Goal: Task Accomplishment & Management: Use online tool/utility

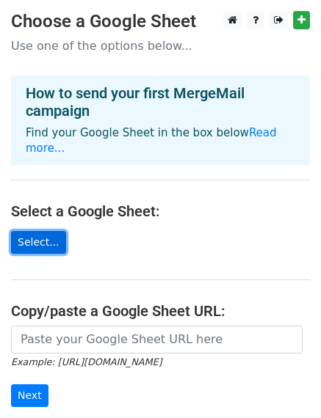
click at [31, 231] on link "Select..." at bounding box center [38, 242] width 55 height 23
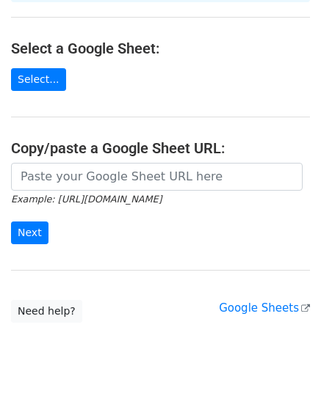
scroll to position [167, 0]
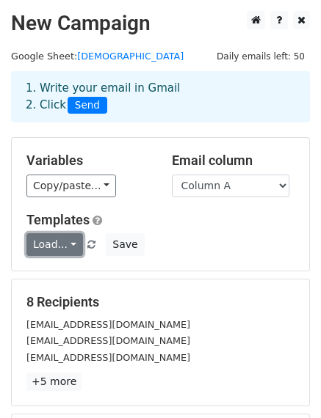
click at [69, 247] on link "Load..." at bounding box center [54, 244] width 57 height 23
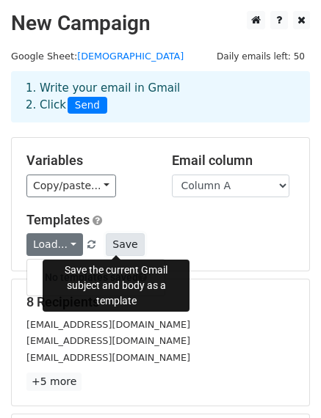
click at [111, 247] on button "Save" at bounding box center [125, 244] width 38 height 23
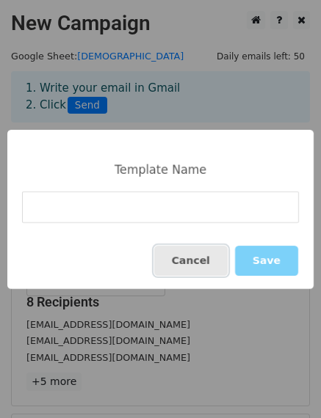
click at [186, 262] on button "Cancel" at bounding box center [190, 261] width 73 height 30
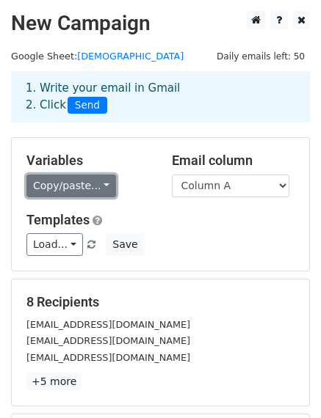
click at [74, 189] on link "Copy/paste..." at bounding box center [71, 186] width 90 height 23
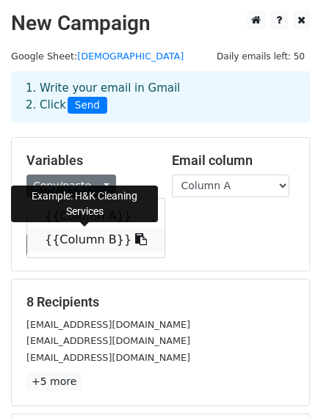
click at [135, 241] on icon at bounding box center [141, 239] width 12 height 12
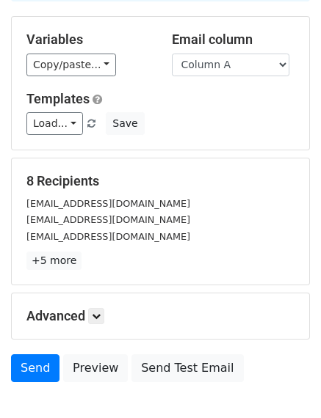
scroll to position [147, 0]
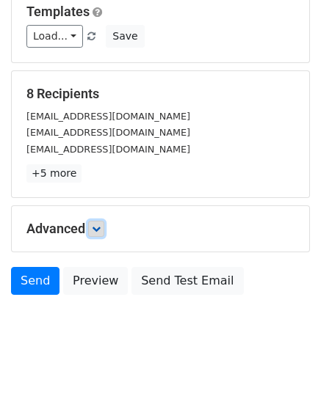
click at [97, 234] on link at bounding box center [96, 229] width 16 height 16
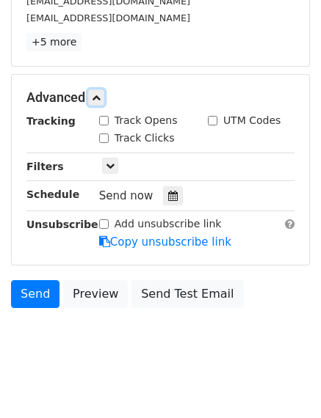
scroll to position [341, 0]
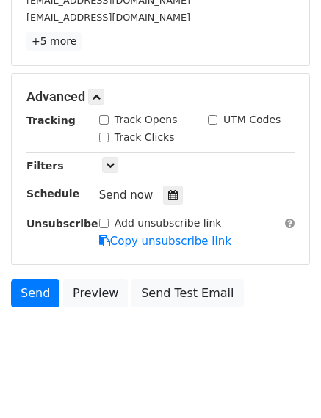
click at [104, 120] on input "Track Opens" at bounding box center [104, 120] width 10 height 10
checkbox input "true"
click at [103, 135] on input "Track Clicks" at bounding box center [104, 138] width 10 height 10
checkbox input "true"
click at [205, 121] on div "UTM Codes" at bounding box center [251, 121] width 109 height 18
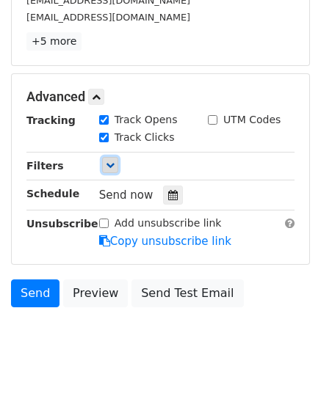
click at [111, 162] on icon at bounding box center [110, 165] width 9 height 9
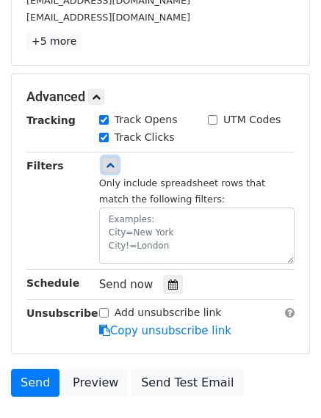
click at [108, 168] on icon at bounding box center [110, 165] width 9 height 9
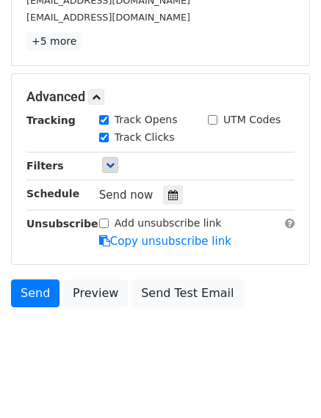
click at [103, 220] on input "Add unsubscribe link" at bounding box center [104, 224] width 10 height 10
checkbox input "true"
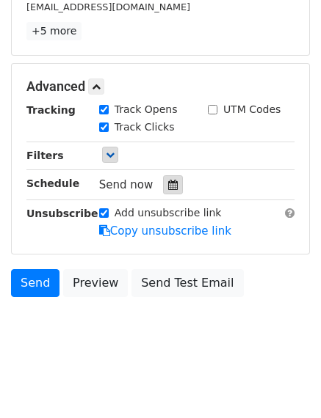
click at [168, 182] on icon at bounding box center [173, 185] width 10 height 10
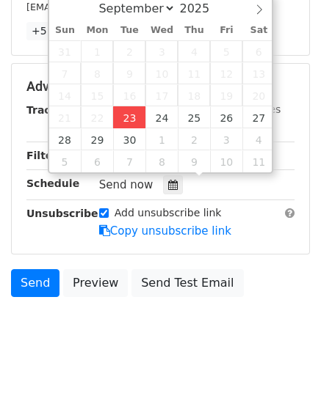
type input "2025-09-23 16:17"
type input "04"
type input "17"
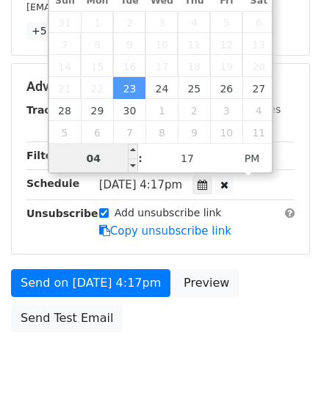
click at [99, 162] on input "04" at bounding box center [94, 158] width 90 height 29
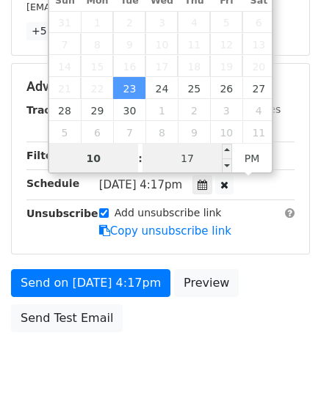
type input "10"
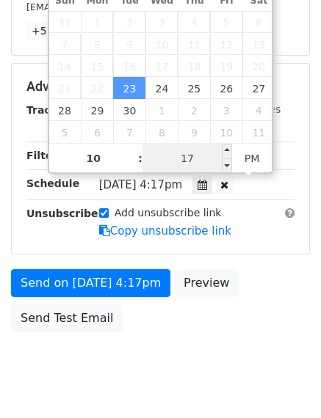
type input "2025-09-23 22:17"
click at [192, 153] on input "17" at bounding box center [187, 158] width 90 height 29
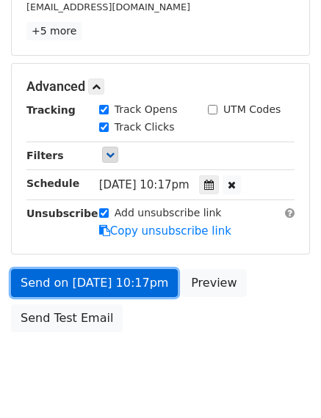
click at [70, 280] on link "Send on Sep 23 at 10:17pm" at bounding box center [94, 283] width 167 height 28
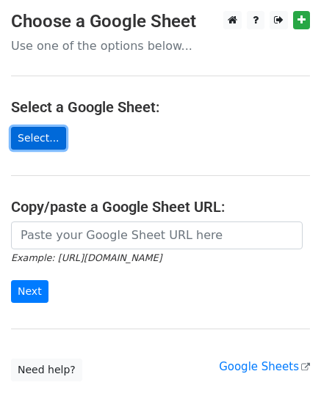
click at [40, 131] on link "Select..." at bounding box center [38, 138] width 55 height 23
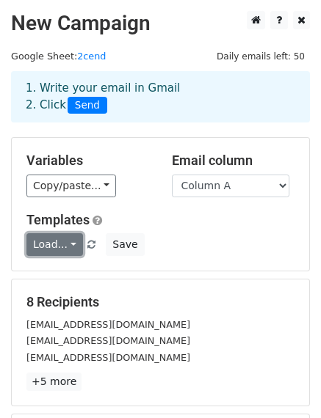
click at [69, 247] on link "Load..." at bounding box center [54, 244] width 57 height 23
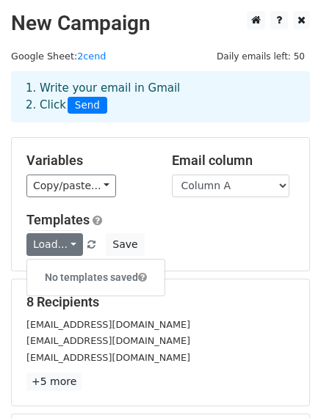
click at [58, 278] on h6 "No templates saved" at bounding box center [95, 278] width 137 height 24
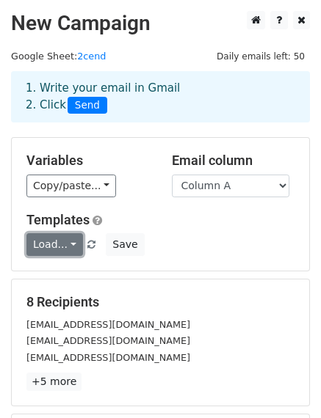
click at [67, 246] on link "Load..." at bounding box center [54, 244] width 57 height 23
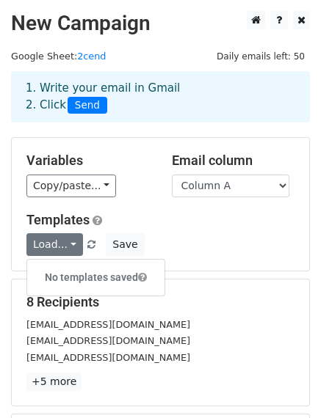
click at [175, 230] on div "Templates Load... No templates saved Save" at bounding box center [160, 234] width 290 height 45
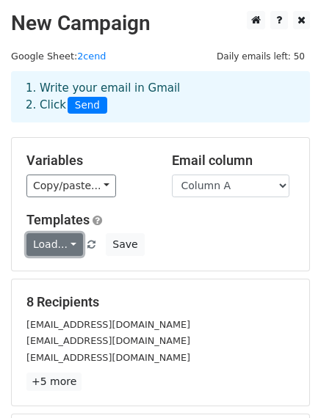
click at [65, 250] on link "Load..." at bounding box center [54, 244] width 57 height 23
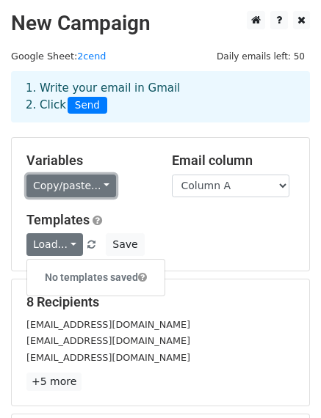
click at [73, 190] on link "Copy/paste..." at bounding box center [71, 186] width 90 height 23
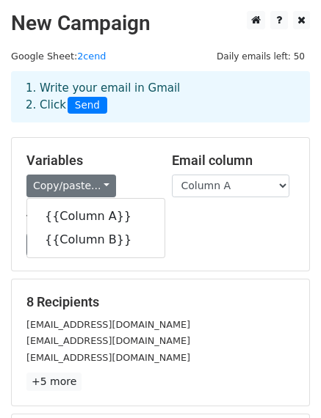
click at [185, 216] on h5 "Templates" at bounding box center [160, 220] width 268 height 16
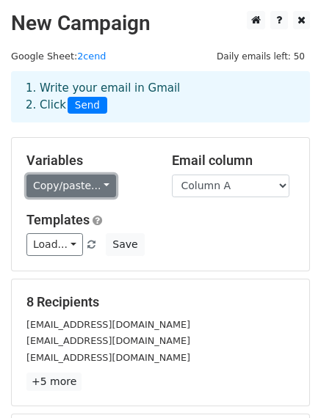
click at [79, 186] on link "Copy/paste..." at bounding box center [71, 186] width 90 height 23
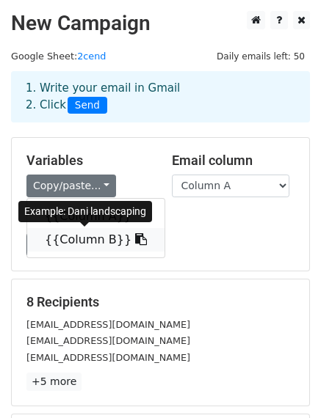
click at [135, 239] on icon at bounding box center [141, 239] width 12 height 12
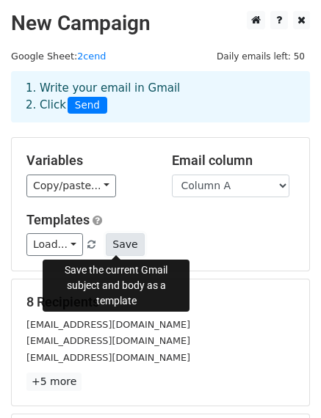
click at [114, 245] on button "Save" at bounding box center [125, 244] width 38 height 23
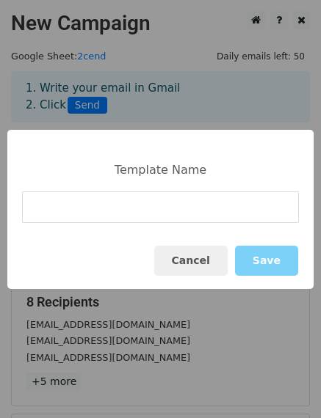
click at [116, 212] on input at bounding box center [160, 208] width 277 height 32
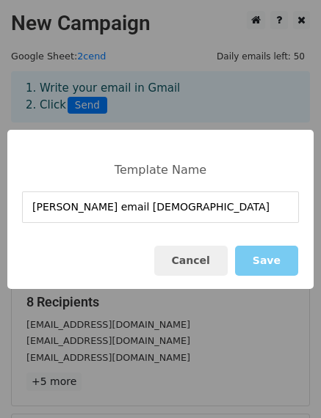
type input "frist email templete"
click at [279, 266] on button "Save" at bounding box center [266, 261] width 63 height 30
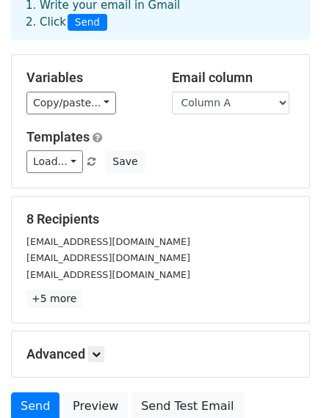
scroll to position [208, 0]
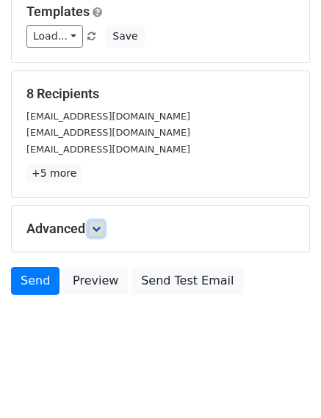
click at [101, 230] on icon at bounding box center [96, 229] width 9 height 9
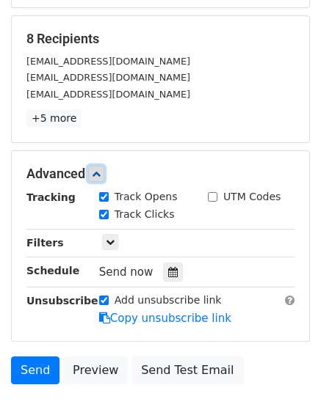
scroll to position [351, 0]
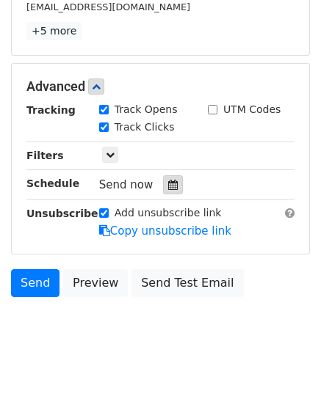
click at [168, 183] on icon at bounding box center [173, 185] width 10 height 10
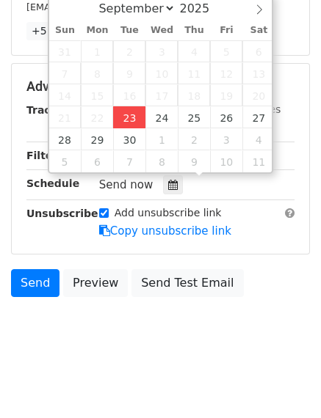
type input "2025-09-23 16:19"
type input "04"
type input "19"
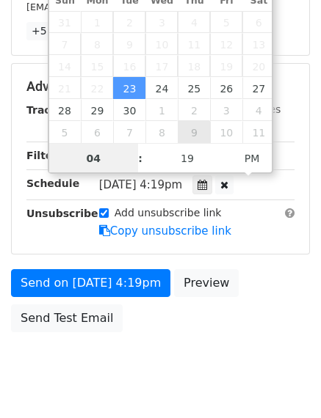
scroll to position [327, 0]
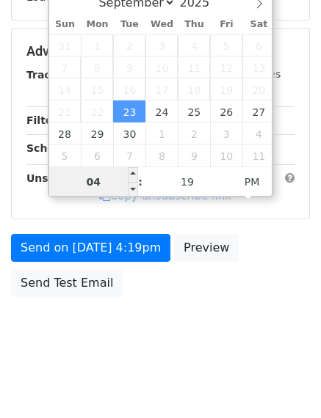
click at [112, 178] on input "04" at bounding box center [94, 181] width 90 height 29
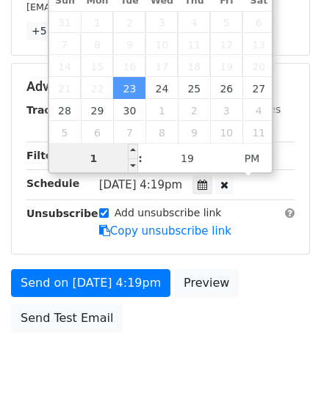
type input "12"
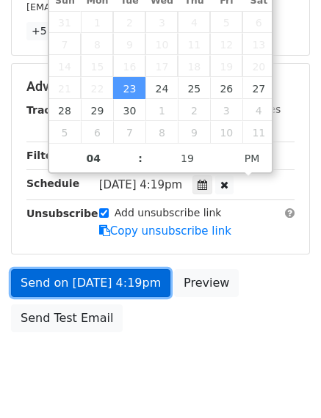
click at [82, 285] on link "Send on Sep 23 at 4:19pm" at bounding box center [90, 283] width 159 height 28
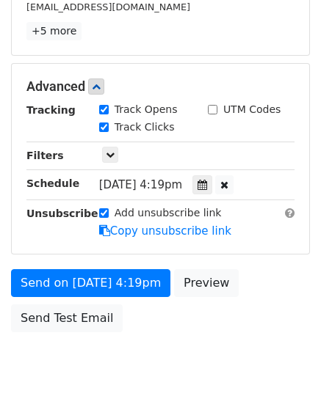
click at [172, 186] on span "Tue, Sep 23, 4:19pm" at bounding box center [140, 184] width 83 height 13
click at [182, 186] on span "Tue, Sep 23, 4:19pm" at bounding box center [140, 184] width 83 height 13
click at [207, 183] on icon at bounding box center [202, 185] width 10 height 10
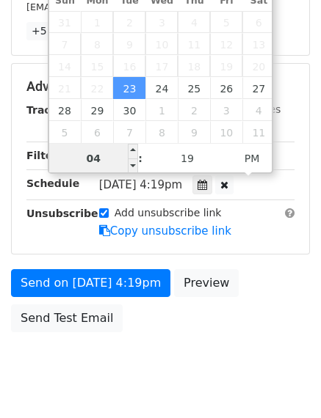
click at [114, 161] on input "04" at bounding box center [94, 158] width 90 height 29
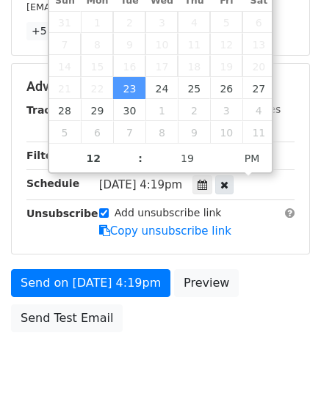
type input "04"
click at [228, 180] on icon at bounding box center [224, 185] width 8 height 10
type input "18"
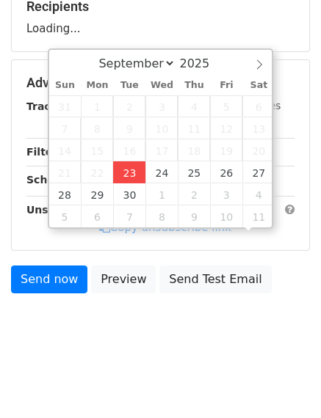
scroll to position [292, 0]
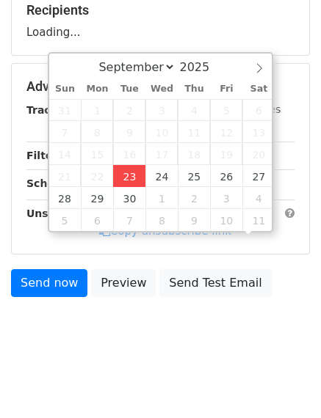
type input "2025-09-23 16:19"
type input "19"
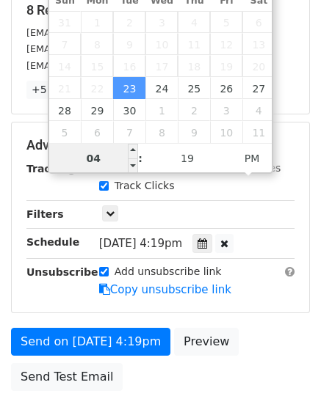
click at [110, 159] on input "04" at bounding box center [94, 158] width 90 height 29
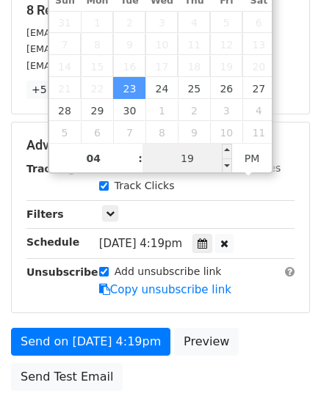
click at [194, 160] on input "19" at bounding box center [187, 158] width 90 height 29
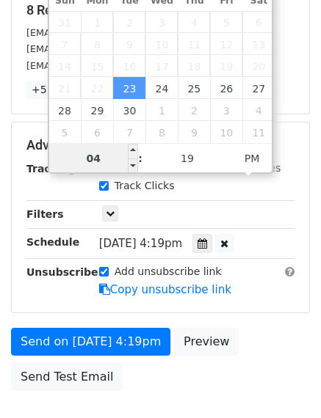
click at [94, 164] on input "04" at bounding box center [94, 158] width 90 height 29
type input "04"
click at [257, 155] on span "PM" at bounding box center [252, 158] width 40 height 29
click at [249, 159] on span "PM" at bounding box center [252, 158] width 40 height 29
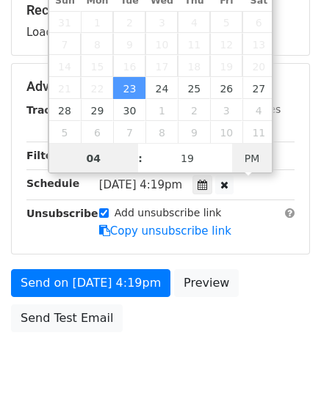
click at [249, 159] on span "PM" at bounding box center [252, 158] width 40 height 29
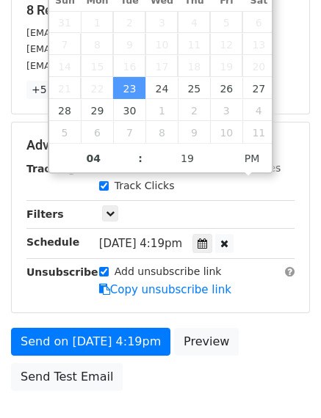
click at [155, 242] on span "Tue, Sep 23, 4:19pm" at bounding box center [140, 243] width 83 height 13
click at [167, 244] on span "Tue, Sep 23, 4:19pm" at bounding box center [140, 243] width 83 height 13
click at [228, 242] on icon at bounding box center [224, 244] width 8 height 10
type input "18"
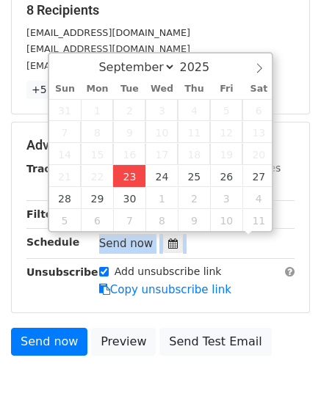
type input "2025-09-23 16:19"
type input "19"
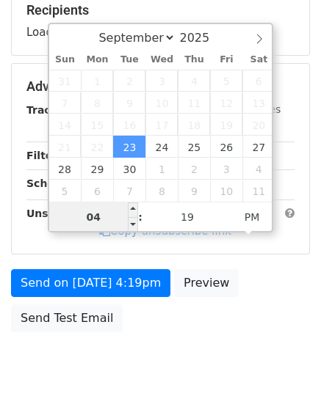
click at [106, 214] on input "04" at bounding box center [94, 217] width 90 height 29
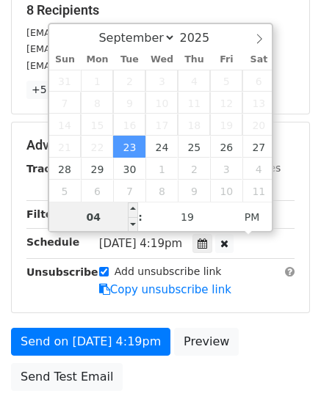
click at [106, 214] on input "04" at bounding box center [94, 217] width 90 height 29
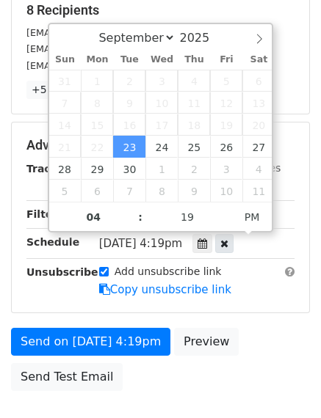
click at [228, 242] on icon at bounding box center [224, 244] width 8 height 10
type input "18"
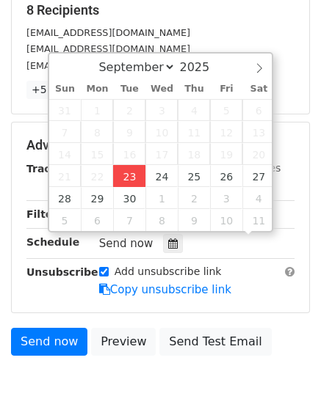
type input "2025-09-23 16:19"
type input "19"
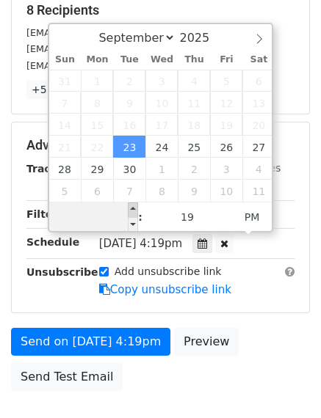
type input "04"
click at [132, 206] on span at bounding box center [133, 210] width 10 height 15
type input "2025-09-23 17:19"
type input "05"
click at [132, 206] on span at bounding box center [133, 210] width 10 height 15
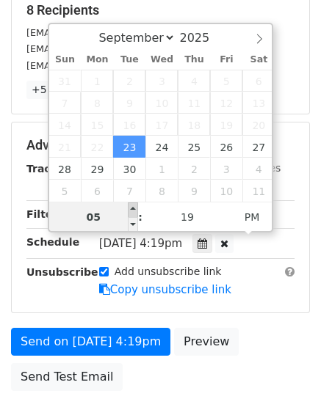
type input "2025-09-23 18:19"
type input "06"
click at [132, 206] on span at bounding box center [133, 210] width 10 height 15
type input "2025-09-23 19:19"
type input "07"
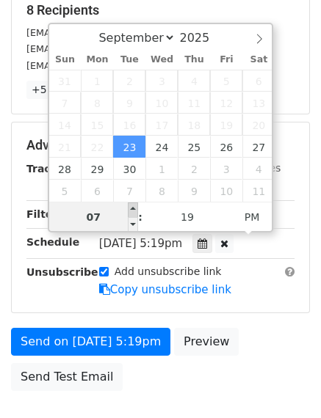
click at [132, 206] on span at bounding box center [133, 210] width 10 height 15
type input "2025-09-23 20:19"
type input "08"
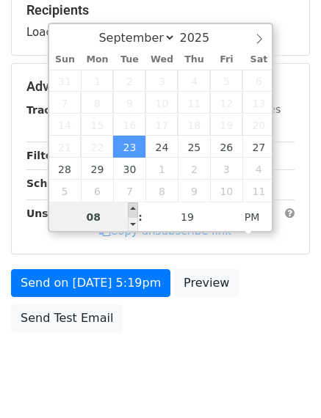
click at [132, 206] on span at bounding box center [133, 210] width 10 height 15
type input "2025-09-23 21:19"
type input "09"
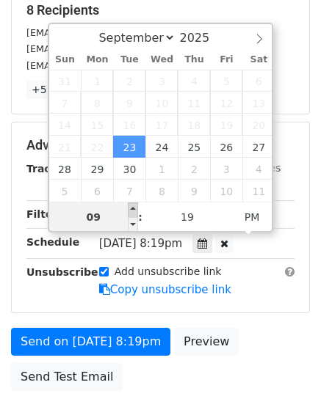
click at [132, 206] on span at bounding box center [133, 210] width 10 height 15
type input "2025-09-23 22:19"
type input "10"
click at [132, 206] on span at bounding box center [133, 210] width 10 height 15
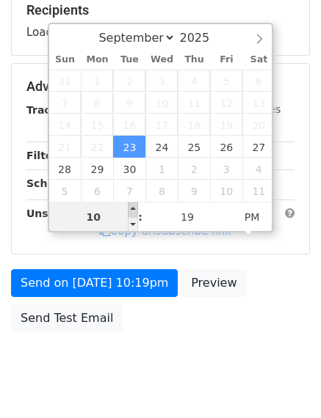
type input "2025-09-23 23:19"
type input "11"
click at [132, 206] on span at bounding box center [133, 210] width 10 height 15
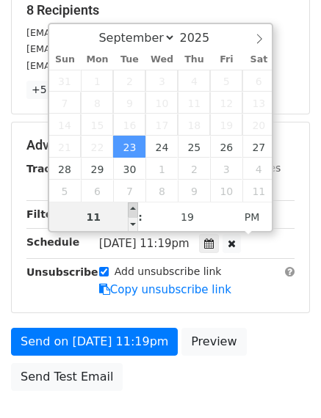
type input "2025-09-23 16:19"
type input "04"
click at [132, 206] on span at bounding box center [133, 210] width 10 height 15
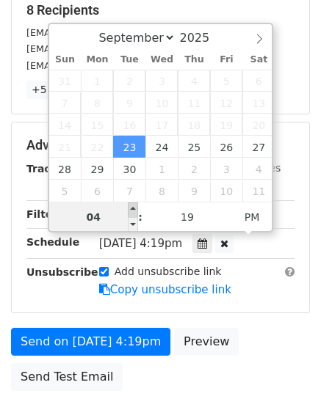
type input "2025-09-23 17:19"
type input "05"
click at [132, 206] on span at bounding box center [133, 210] width 10 height 15
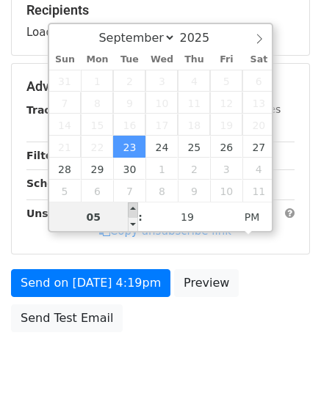
type input "2025-09-23 18:19"
type input "06"
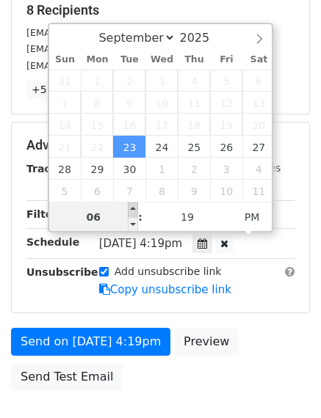
click at [132, 206] on span at bounding box center [133, 210] width 10 height 15
type input "2025-09-23 19:19"
type input "07"
click at [132, 206] on span at bounding box center [133, 210] width 10 height 15
type input "2025-09-23 20:19"
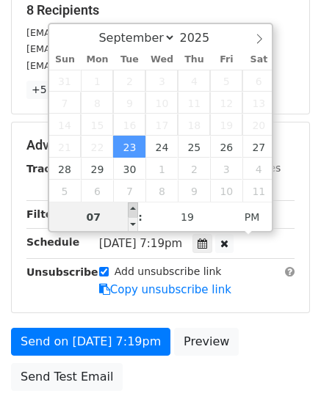
type input "08"
click at [132, 206] on span at bounding box center [133, 210] width 10 height 15
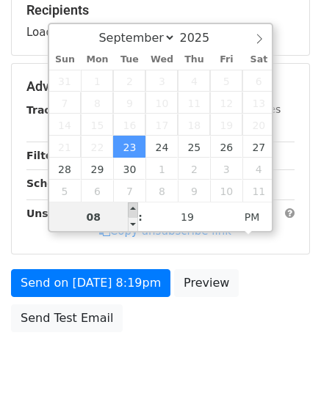
type input "2025-09-23 21:19"
type input "09"
click at [132, 206] on span at bounding box center [133, 210] width 10 height 15
type input "2025-09-23 22:19"
type input "10"
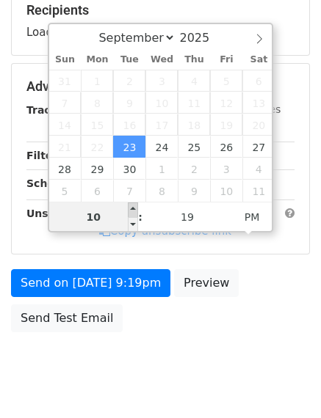
click at [132, 206] on span at bounding box center [133, 210] width 10 height 15
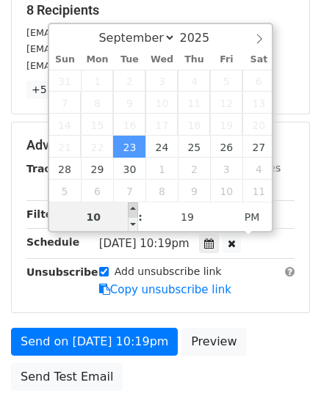
type input "2025-09-23 23:19"
type input "11"
click at [132, 206] on span at bounding box center [133, 210] width 10 height 15
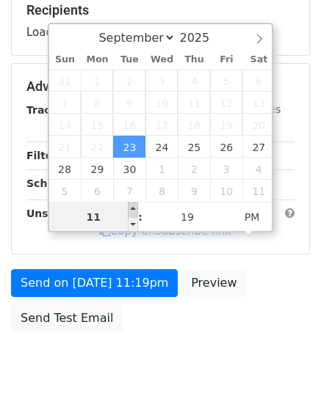
type input "2025-09-23 16:19"
click at [132, 206] on span at bounding box center [133, 210] width 10 height 15
click at [133, 219] on span at bounding box center [133, 224] width 10 height 15
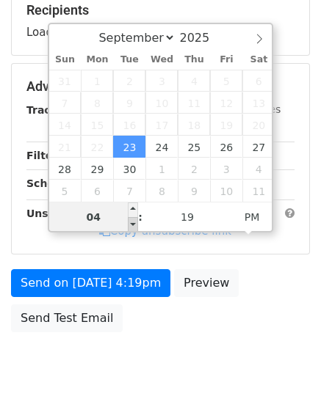
type input "04"
click at [133, 219] on span at bounding box center [133, 224] width 10 height 15
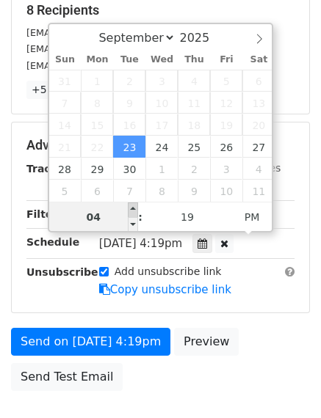
type input "2025-09-23 17:19"
type input "05"
click at [133, 206] on span at bounding box center [133, 210] width 10 height 15
type input "2025-09-23 18:19"
type input "06"
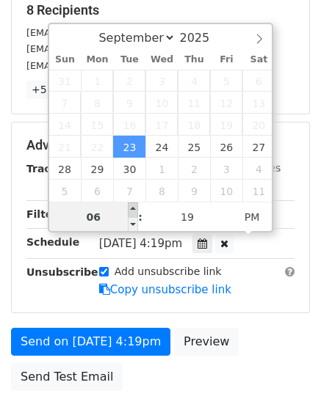
click at [133, 206] on span at bounding box center [133, 210] width 10 height 15
type input "2025-09-23 19:19"
type input "07"
click at [133, 206] on span at bounding box center [133, 210] width 10 height 15
type input "2025-09-23 20:19"
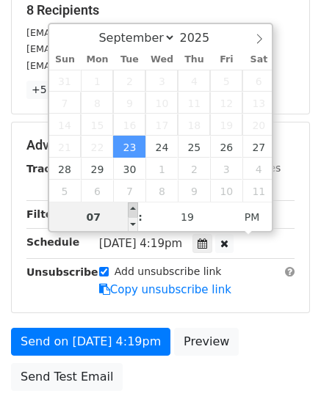
type input "08"
click at [133, 206] on span at bounding box center [133, 210] width 10 height 15
type input "2025-09-23 21:19"
type input "09"
click at [133, 206] on span at bounding box center [133, 210] width 10 height 15
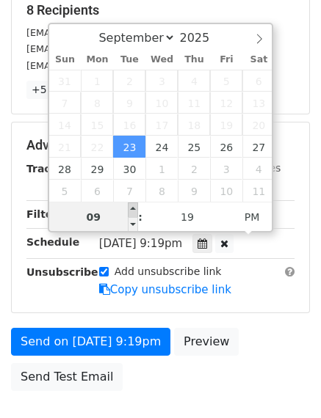
type input "2025-09-23 22:19"
type input "10"
click at [133, 206] on span at bounding box center [133, 210] width 10 height 15
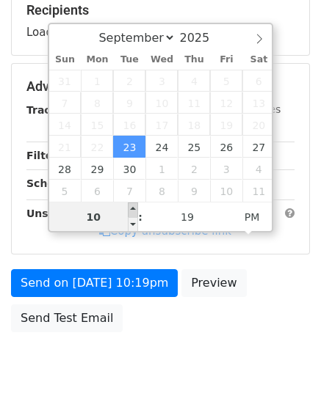
type input "2025-09-23 23:19"
type input "11"
click at [133, 206] on span at bounding box center [133, 210] width 10 height 15
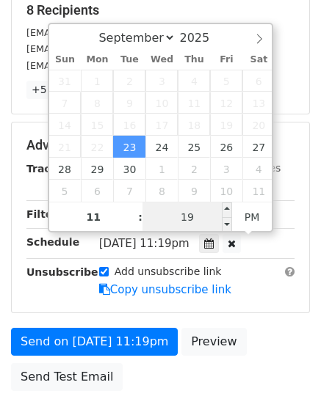
click at [186, 218] on input "19" at bounding box center [187, 217] width 90 height 29
type input "30"
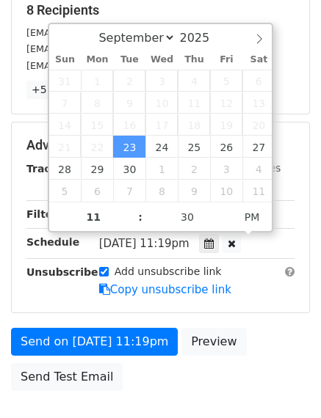
type input "2025-09-23 23:30"
click at [233, 39] on div "September October November December 2025" at bounding box center [159, 36] width 167 height 25
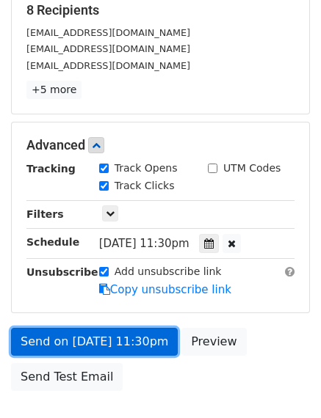
click at [121, 346] on link "Send on Sep 23 at 11:30pm" at bounding box center [94, 342] width 167 height 28
